Goal: Task Accomplishment & Management: Use online tool/utility

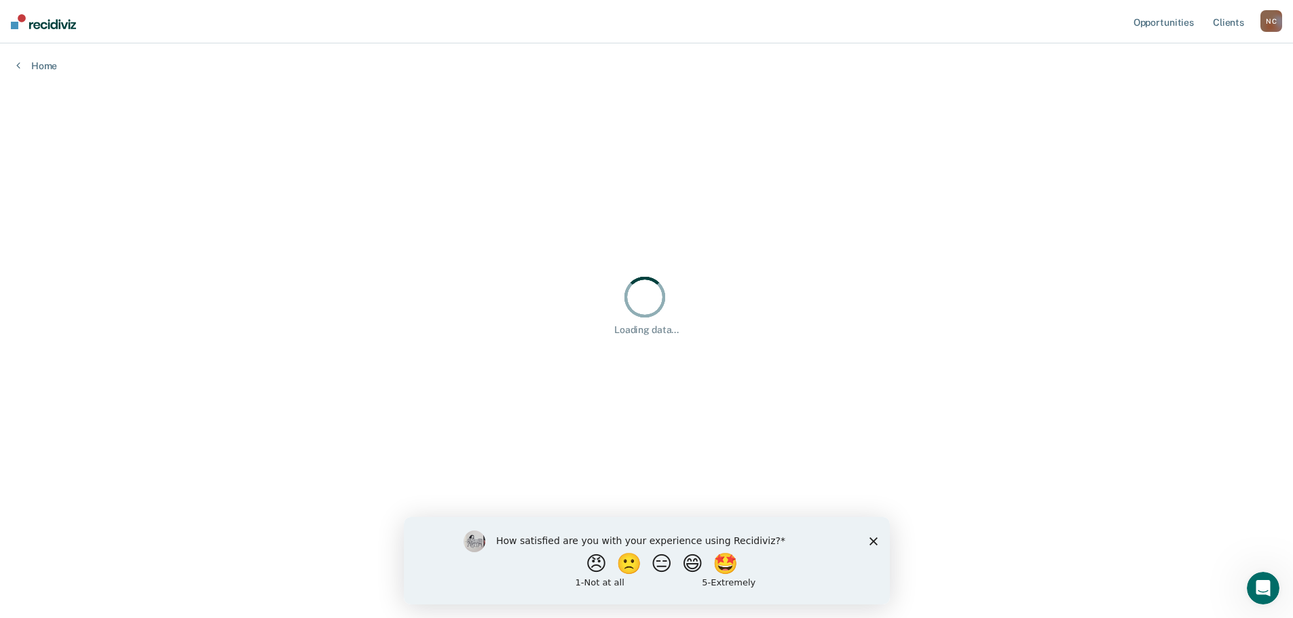
click at [871, 541] on icon "Close survey" at bounding box center [873, 541] width 8 height 8
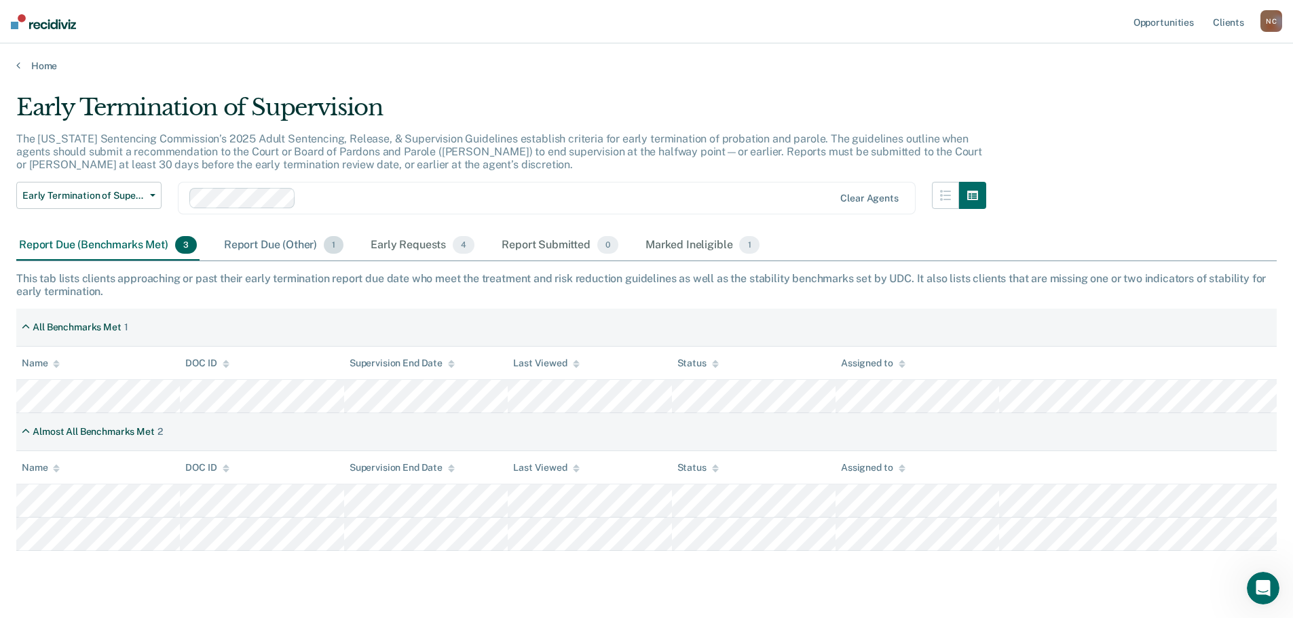
click at [295, 246] on div "Report Due (Other) 1" at bounding box center [283, 246] width 125 height 30
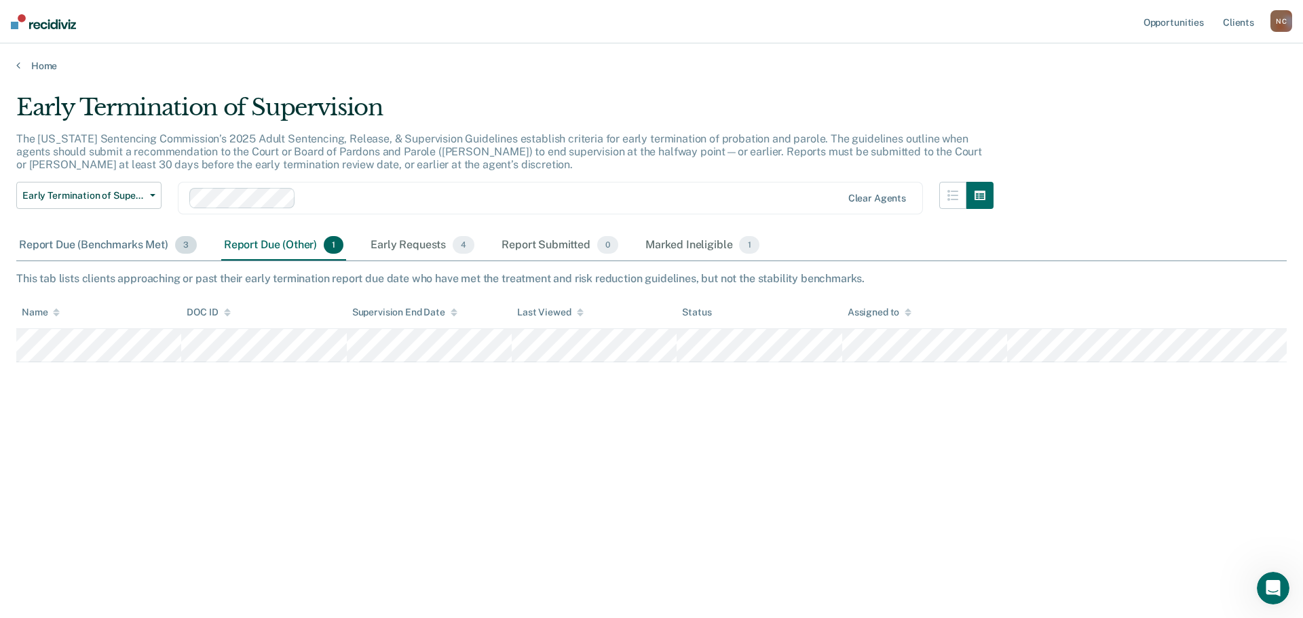
click at [151, 250] on div "Report Due (Benchmarks Met) 3" at bounding box center [107, 246] width 183 height 30
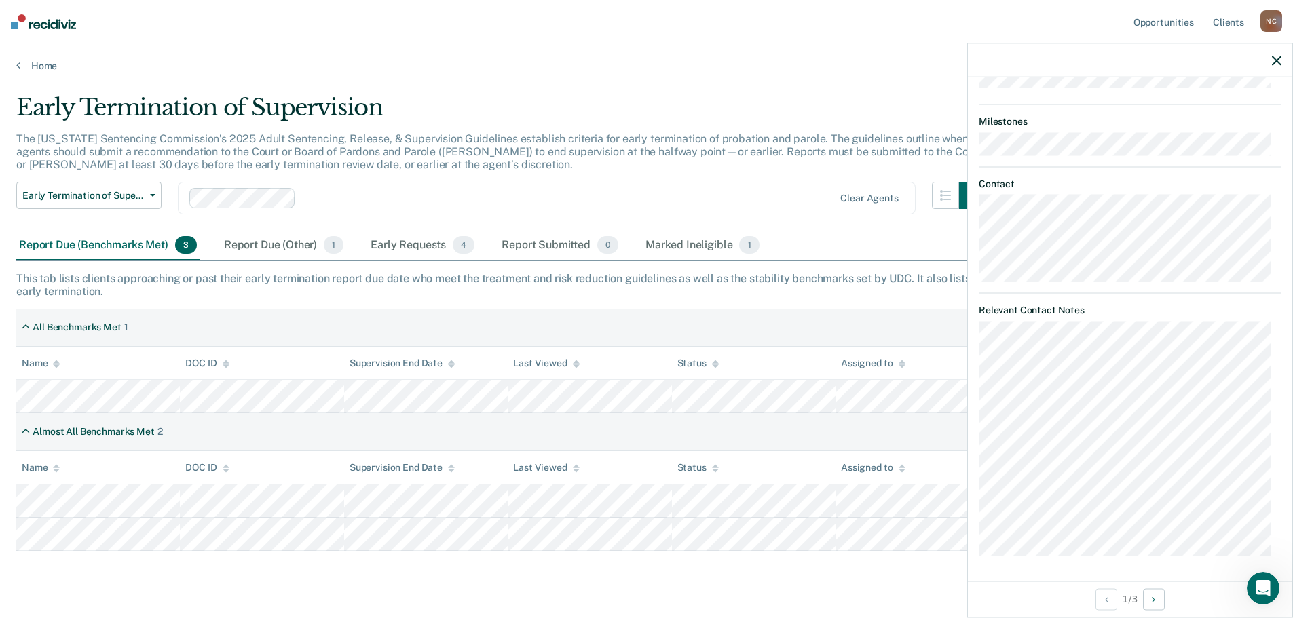
scroll to position [31, 0]
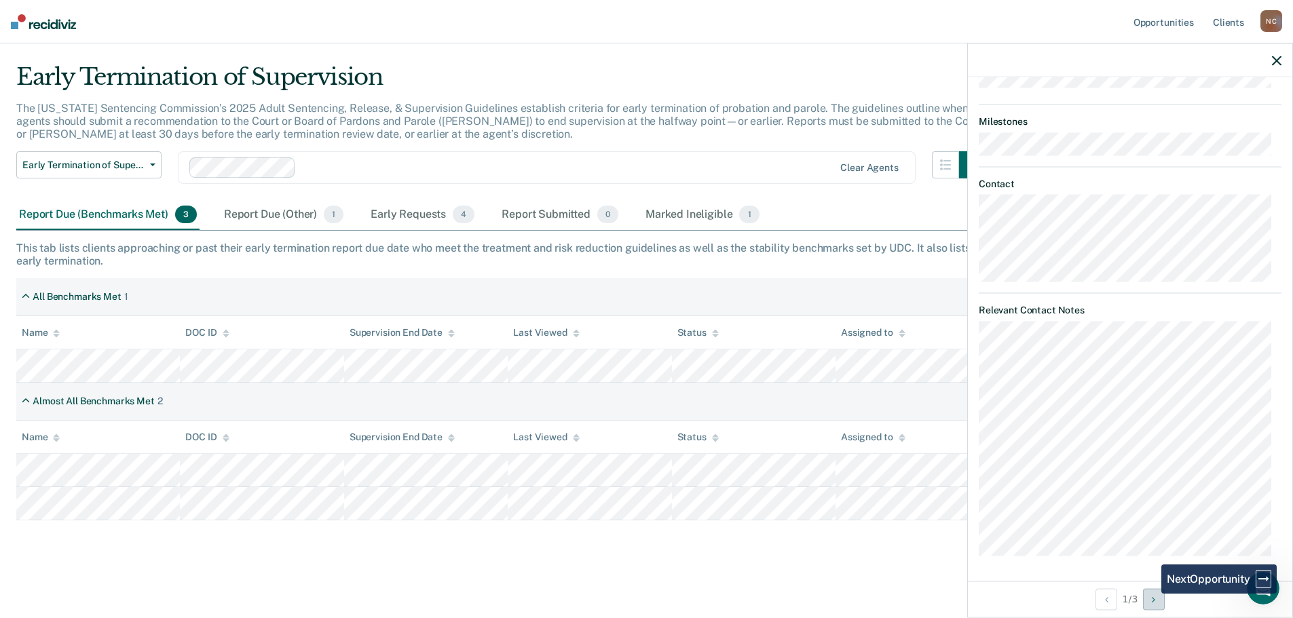
click at [1149, 593] on button "Next Opportunity" at bounding box center [1154, 599] width 22 height 22
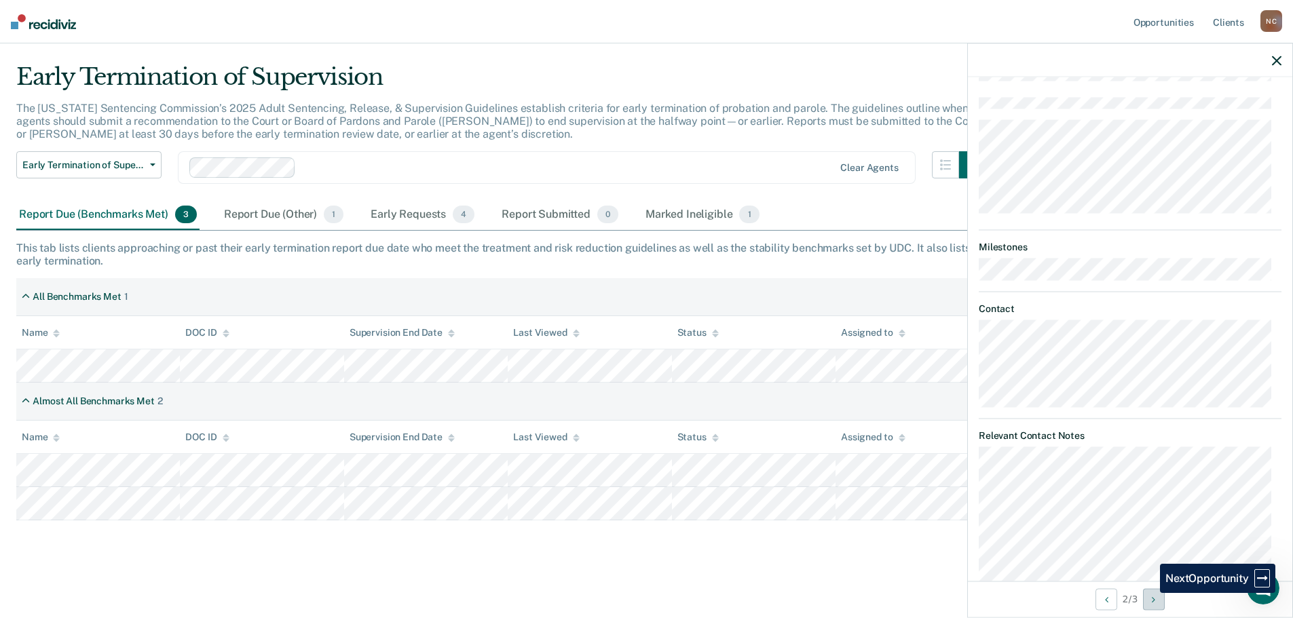
scroll to position [521, 0]
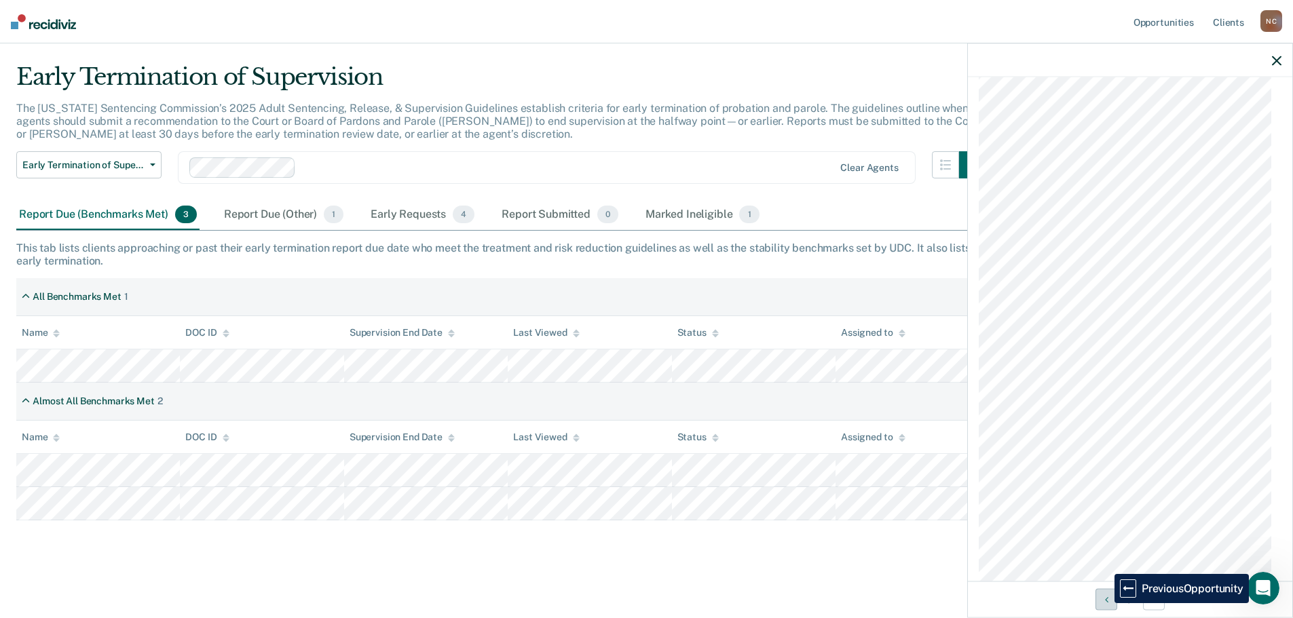
click at [1105, 603] on icon "Previous Opportunity" at bounding box center [1106, 598] width 3 height 9
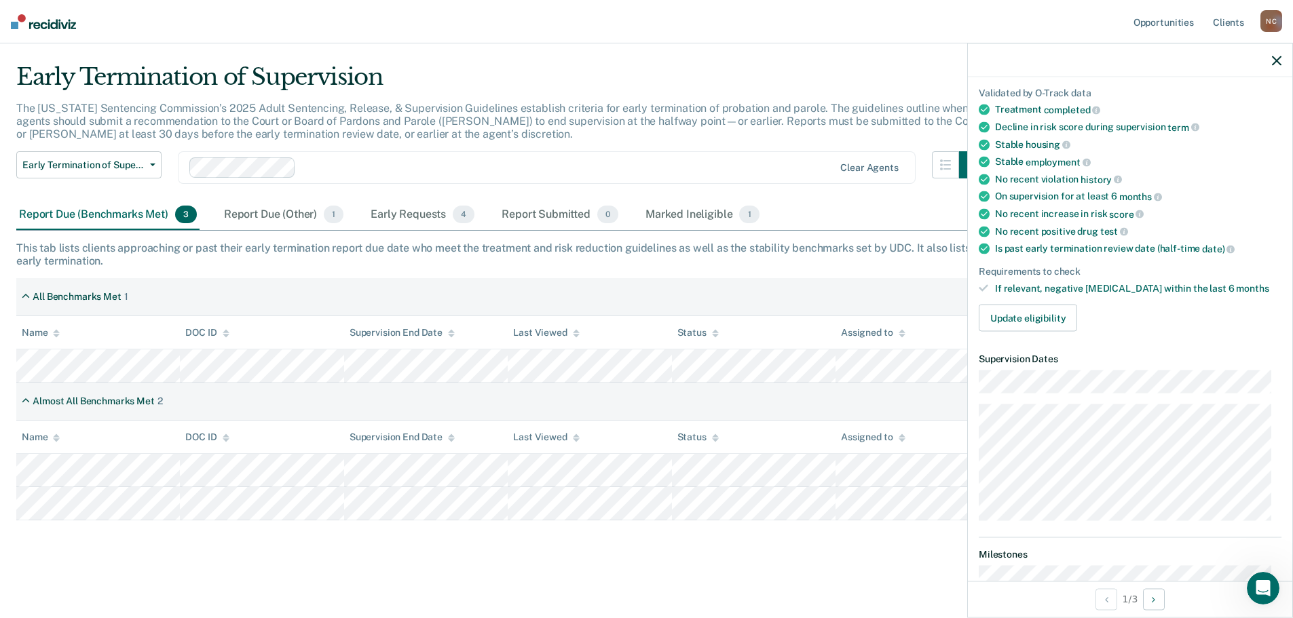
scroll to position [0, 0]
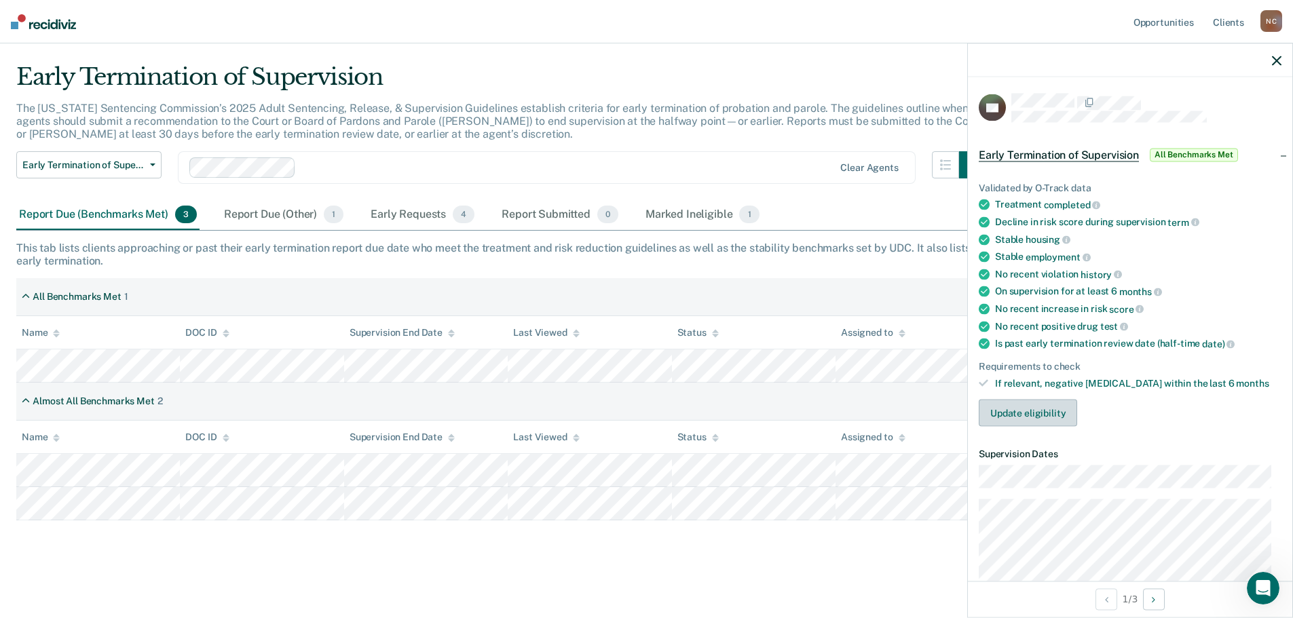
click at [1035, 411] on button "Update eligibility" at bounding box center [1027, 413] width 98 height 27
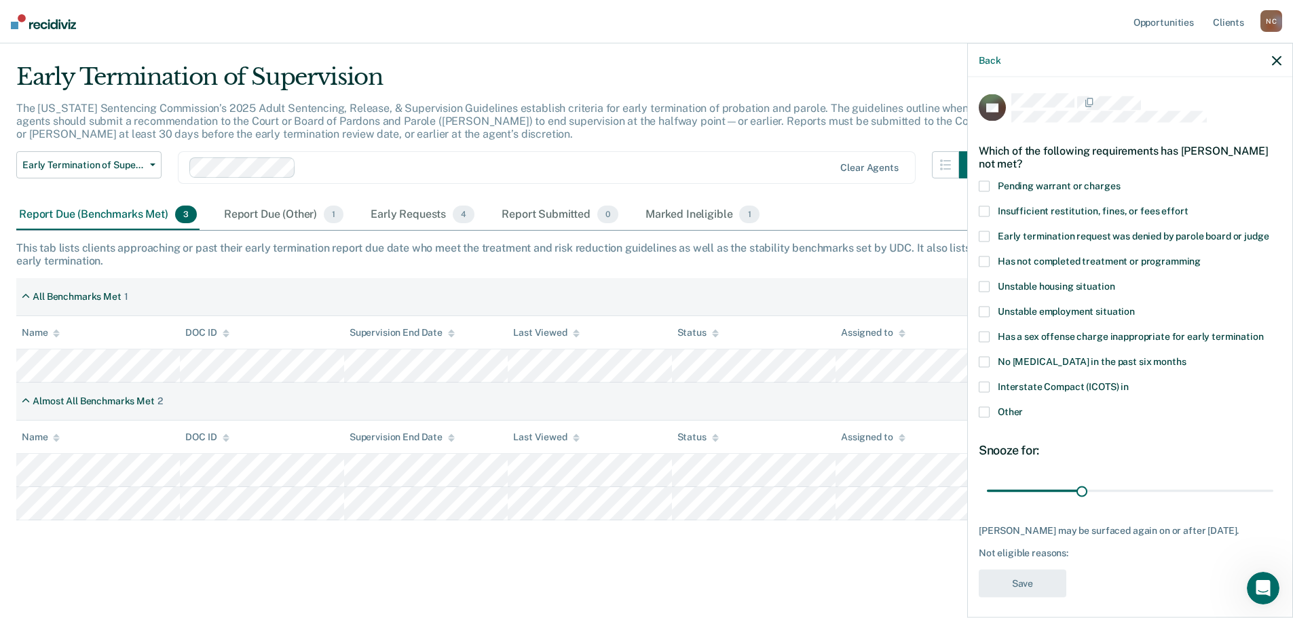
click at [999, 381] on span "Interstate Compact (ICOTS) in" at bounding box center [1062, 386] width 131 height 11
drag, startPoint x: 1076, startPoint y: 487, endPoint x: 1263, endPoint y: 510, distance: 188.7
type input "90"
click at [1263, 503] on input "range" at bounding box center [1130, 491] width 286 height 24
click at [1023, 577] on button "Save" at bounding box center [1022, 584] width 88 height 28
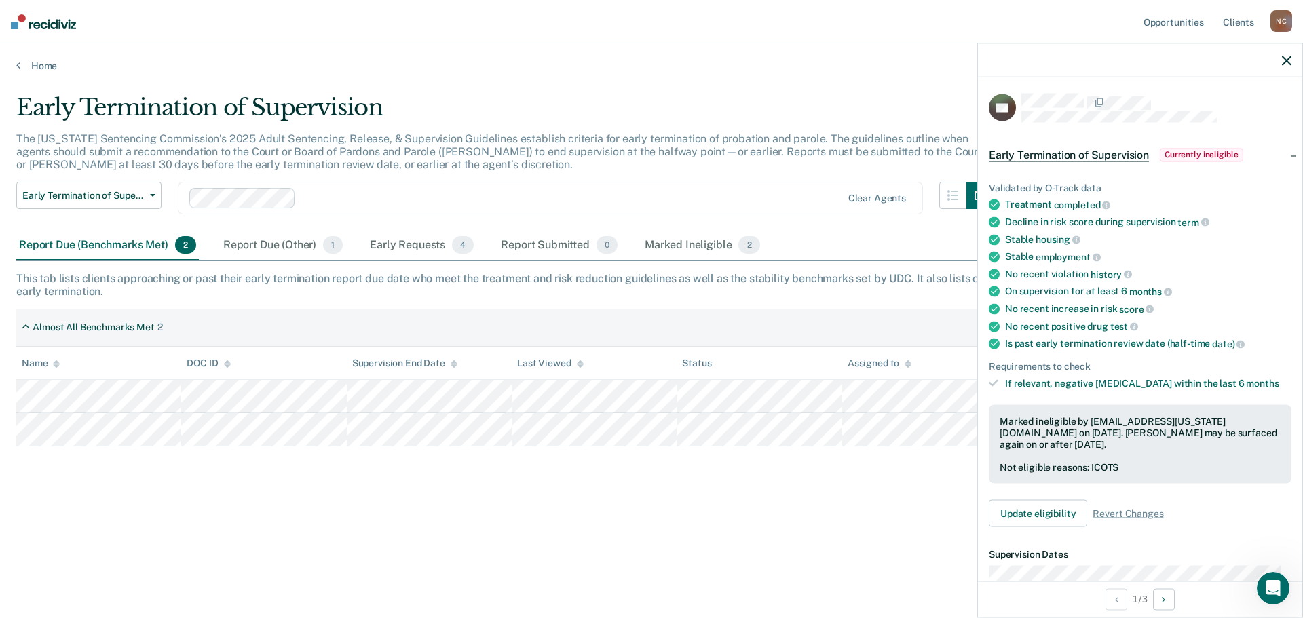
click at [891, 499] on div "Early Termination of Supervision The [US_STATE] Sentencing Commission’s 2025 Ad…" at bounding box center [651, 305] width 1270 height 423
click at [894, 510] on div "Early Termination of Supervision The [US_STATE] Sentencing Commission’s 2025 Ad…" at bounding box center [651, 305] width 1270 height 423
click at [671, 236] on div "Marked Ineligible 2" at bounding box center [702, 246] width 121 height 30
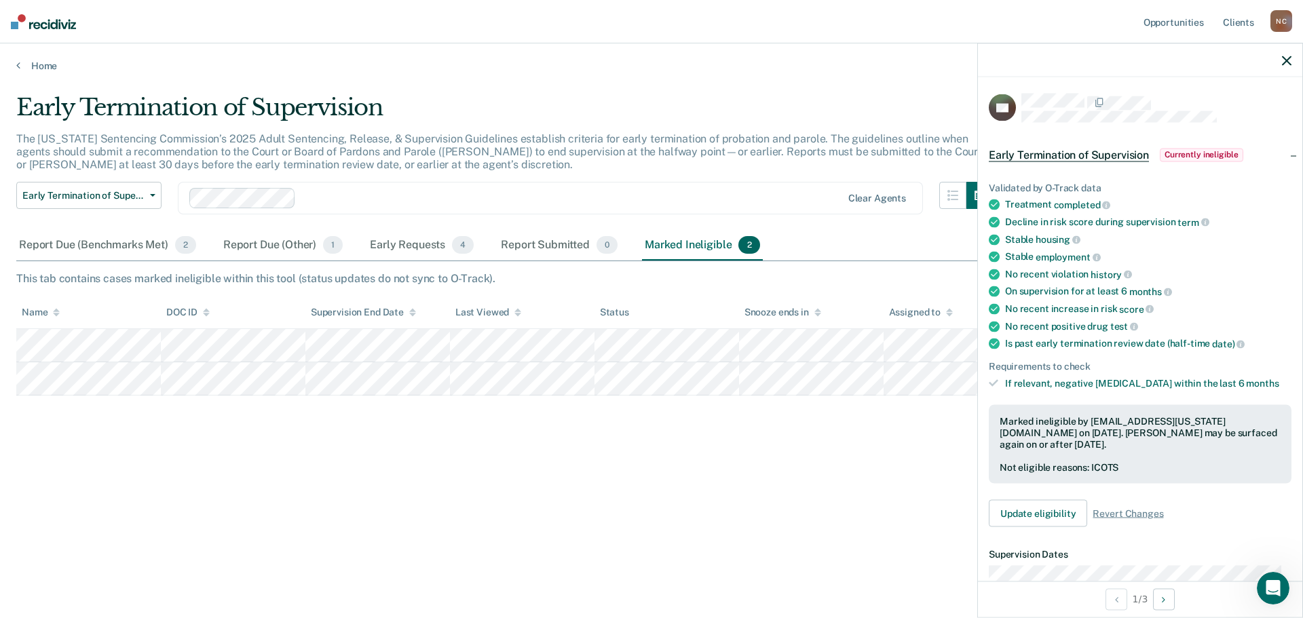
click at [1288, 60] on icon "button" at bounding box center [1286, 60] width 9 height 9
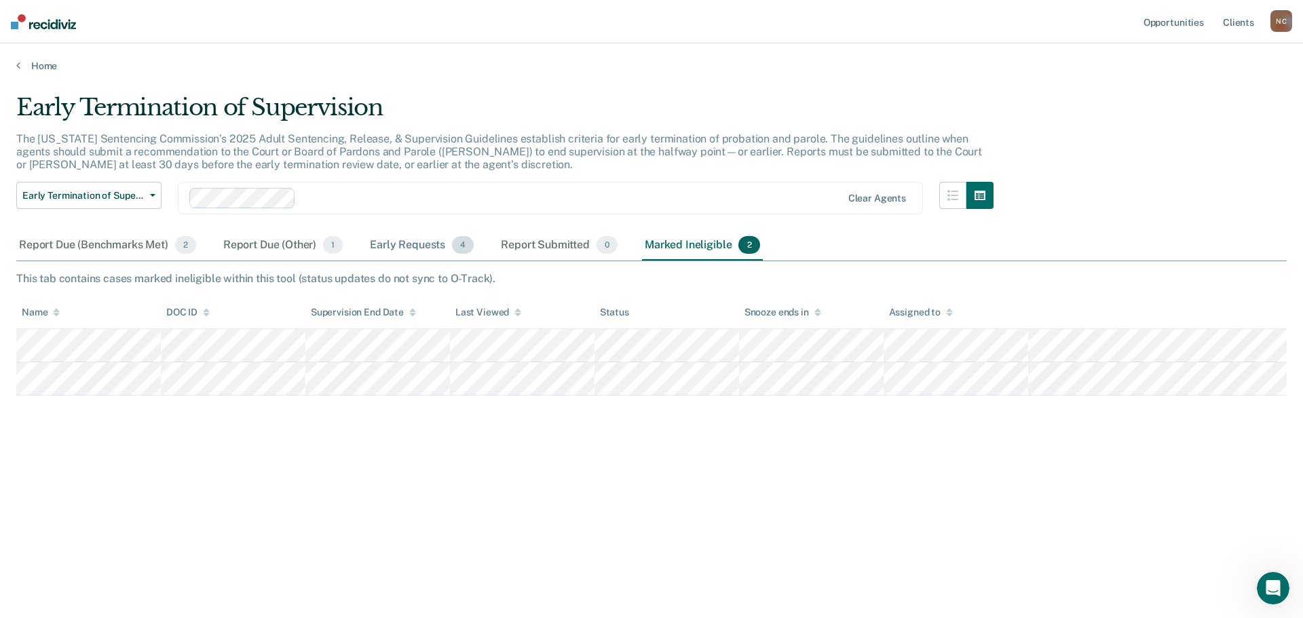
click at [453, 243] on span "4" at bounding box center [463, 245] width 22 height 18
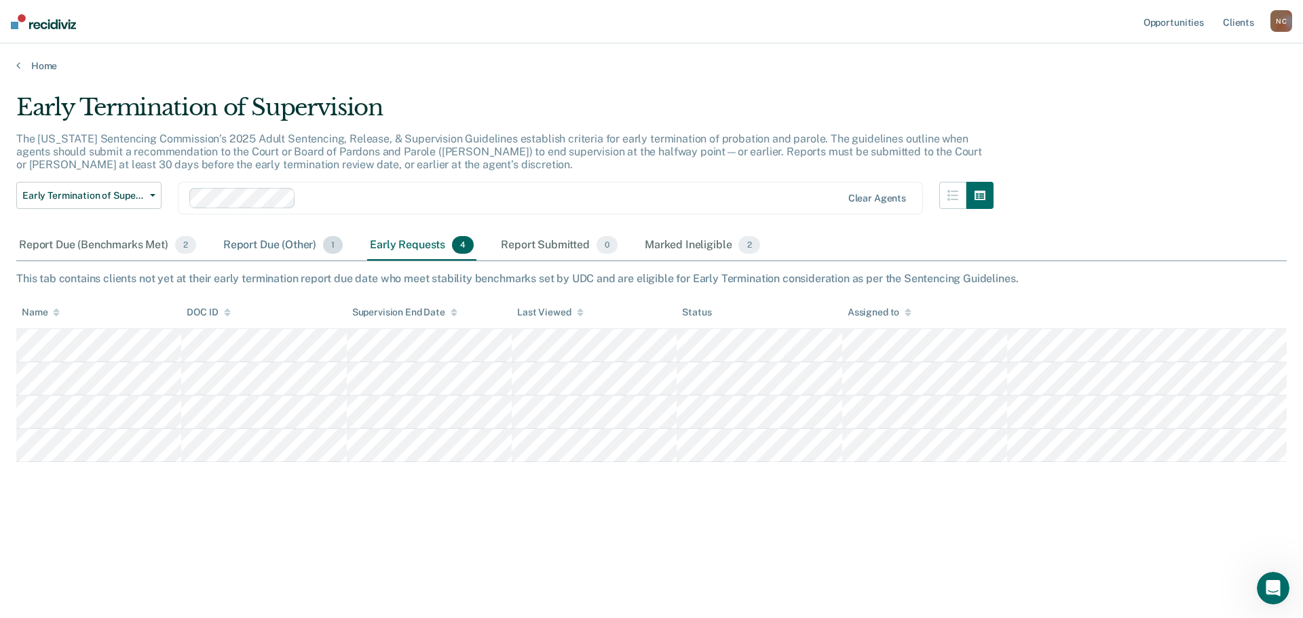
click at [282, 246] on div "Report Due (Other) 1" at bounding box center [283, 246] width 125 height 30
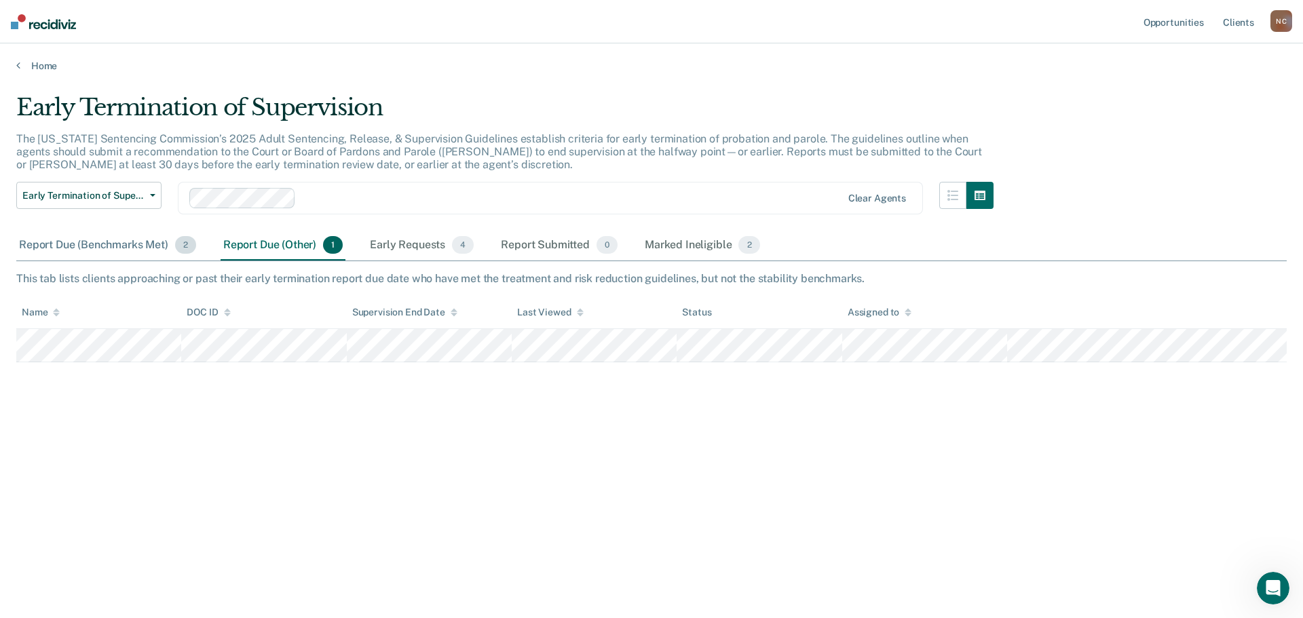
click at [136, 246] on div "Report Due (Benchmarks Met) 2" at bounding box center [107, 246] width 183 height 30
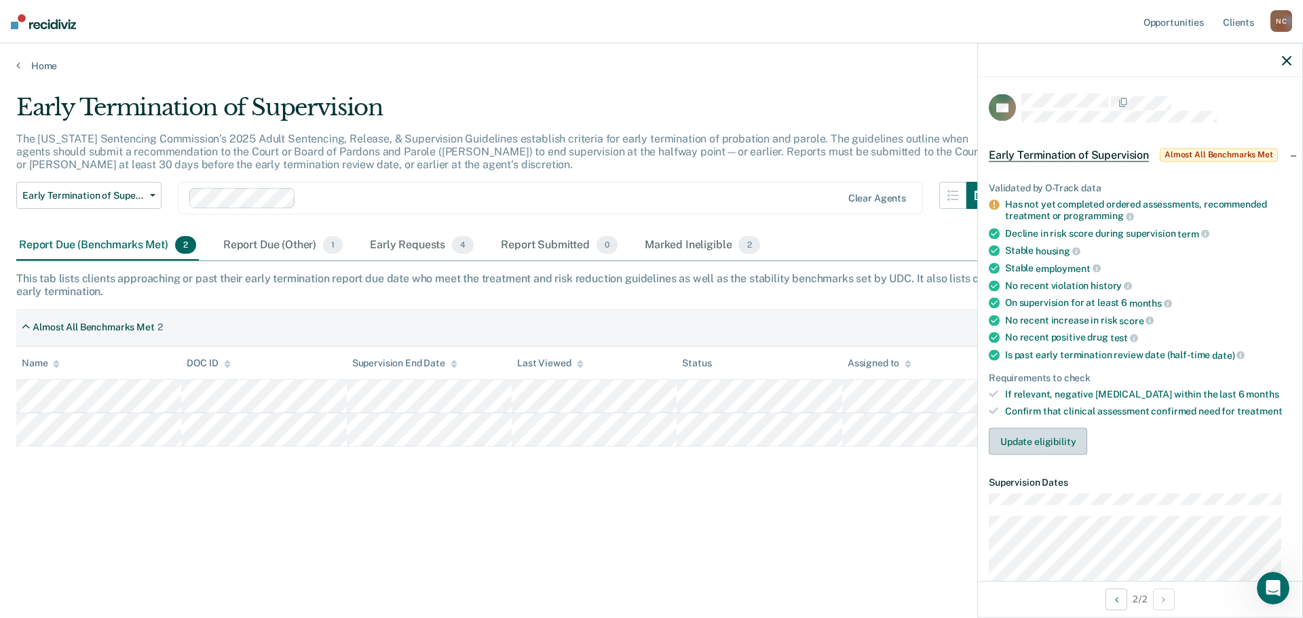
click at [1017, 434] on button "Update eligibility" at bounding box center [1038, 441] width 98 height 27
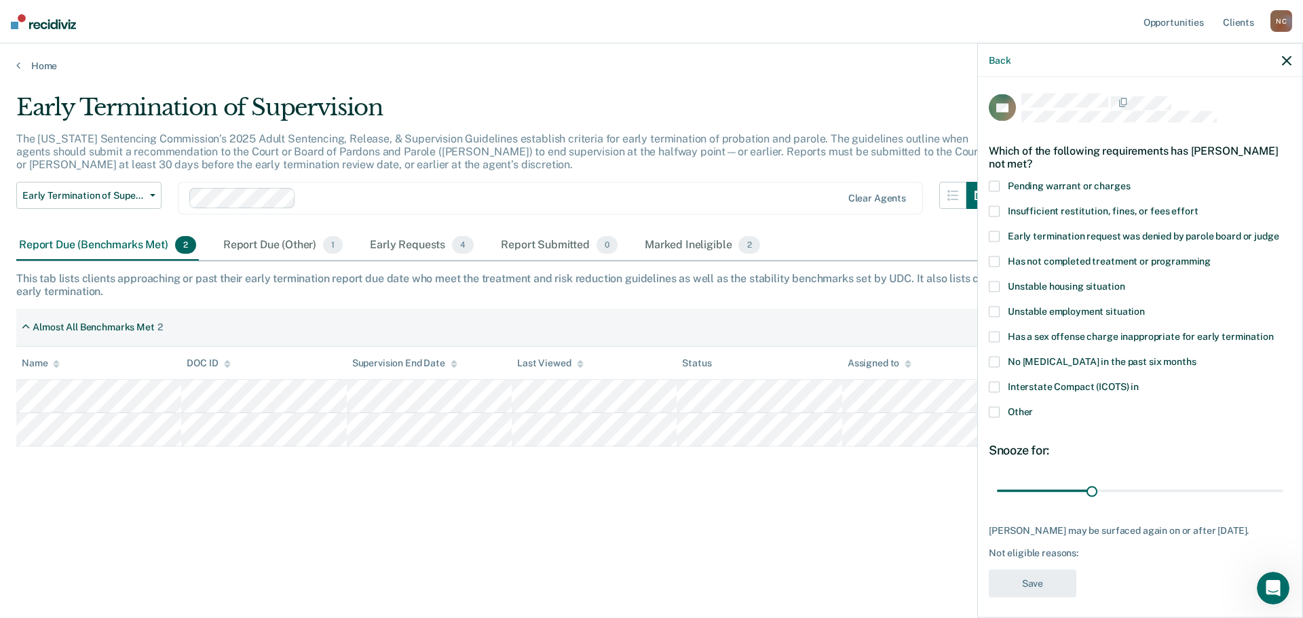
click at [1029, 387] on span "Interstate Compact (ICOTS) in" at bounding box center [1073, 386] width 131 height 11
drag, startPoint x: 1087, startPoint y: 491, endPoint x: 1308, endPoint y: 508, distance: 221.8
type input "90"
click at [1283, 503] on input "range" at bounding box center [1140, 491] width 286 height 24
click at [1006, 580] on button "Save" at bounding box center [1033, 584] width 88 height 28
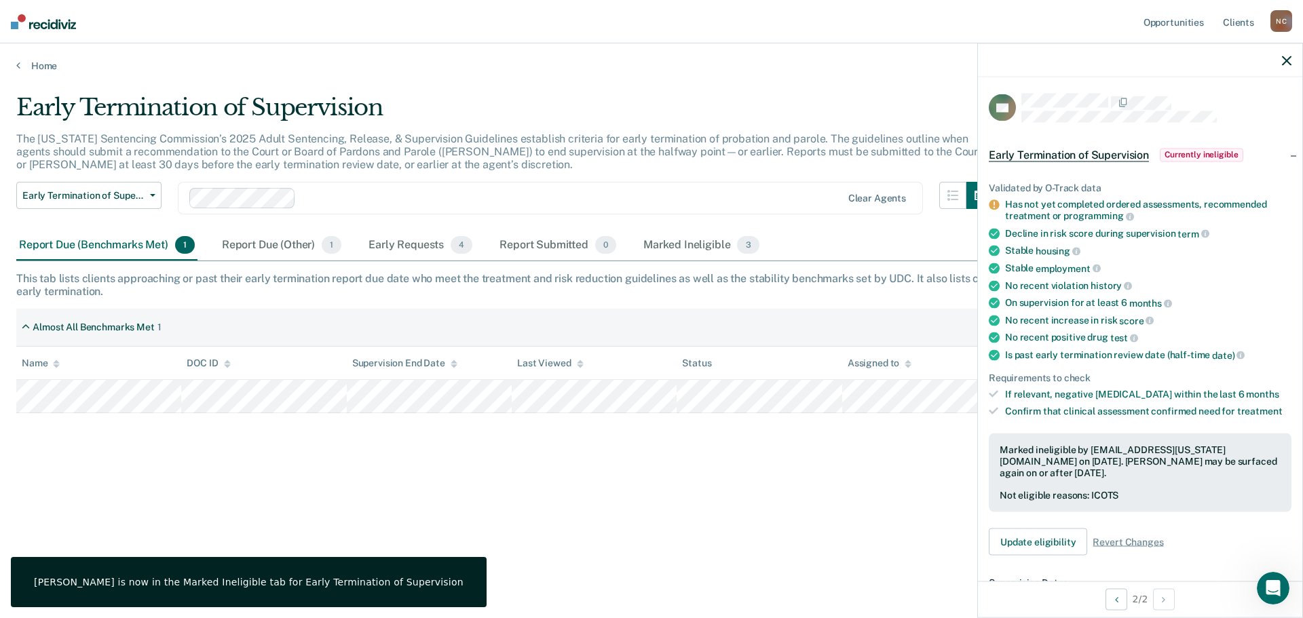
click at [898, 505] on div "Early Termination of Supervision The [US_STATE] Sentencing Commission’s 2025 Ad…" at bounding box center [651, 305] width 1270 height 423
click at [1297, 45] on div at bounding box center [1140, 60] width 324 height 34
click at [1289, 57] on icon "button" at bounding box center [1286, 60] width 9 height 9
